Goal: Information Seeking & Learning: Learn about a topic

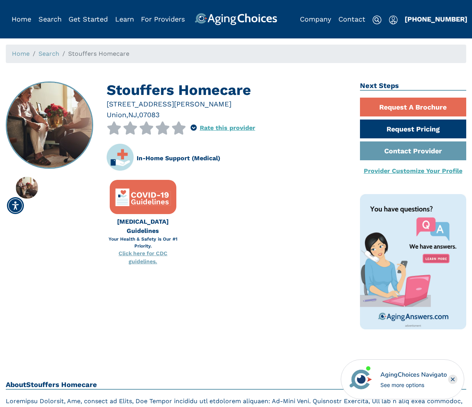
click at [78, 54] on span "Stouffers Homecare" at bounding box center [98, 53] width 61 height 7
click at [50, 55] on link "Search" at bounding box center [48, 53] width 21 height 7
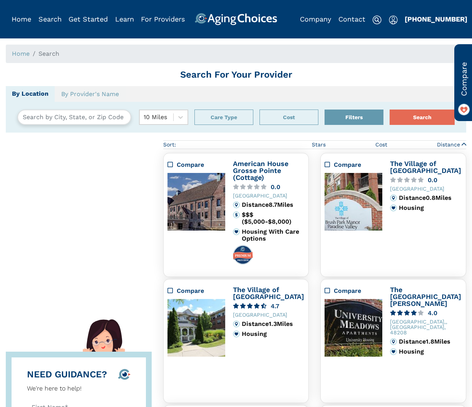
type input "[GEOGRAPHIC_DATA], [US_STATE][GEOGRAPHIC_DATA]"
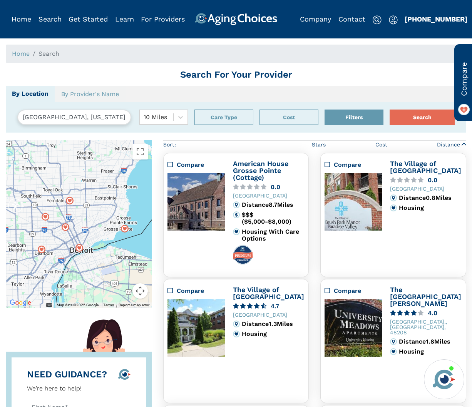
click at [66, 58] on ol "Home Search" at bounding box center [236, 54] width 460 height 18
click at [373, 17] on img at bounding box center [376, 19] width 9 height 9
click at [128, 70] on h1 "Search For Your Provider" at bounding box center [236, 74] width 460 height 11
drag, startPoint x: 107, startPoint y: 115, endPoint x: -11, endPoint y: 111, distance: 118.5
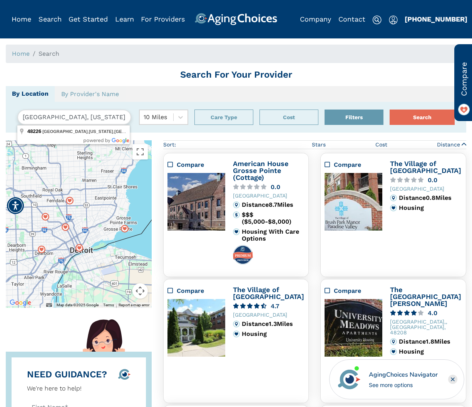
type input "6"
type input "Eatontown, NJ, USA"
click at [389, 110] on button "Search" at bounding box center [421, 117] width 65 height 15
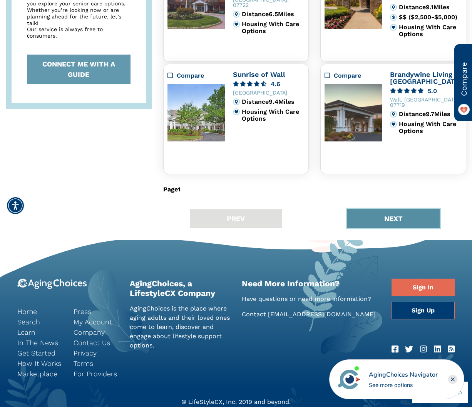
drag, startPoint x: 379, startPoint y: 217, endPoint x: 370, endPoint y: 221, distance: 10.2
click at [379, 219] on button "NEXT" at bounding box center [393, 218] width 92 height 19
